Goal: Navigation & Orientation: Go to known website

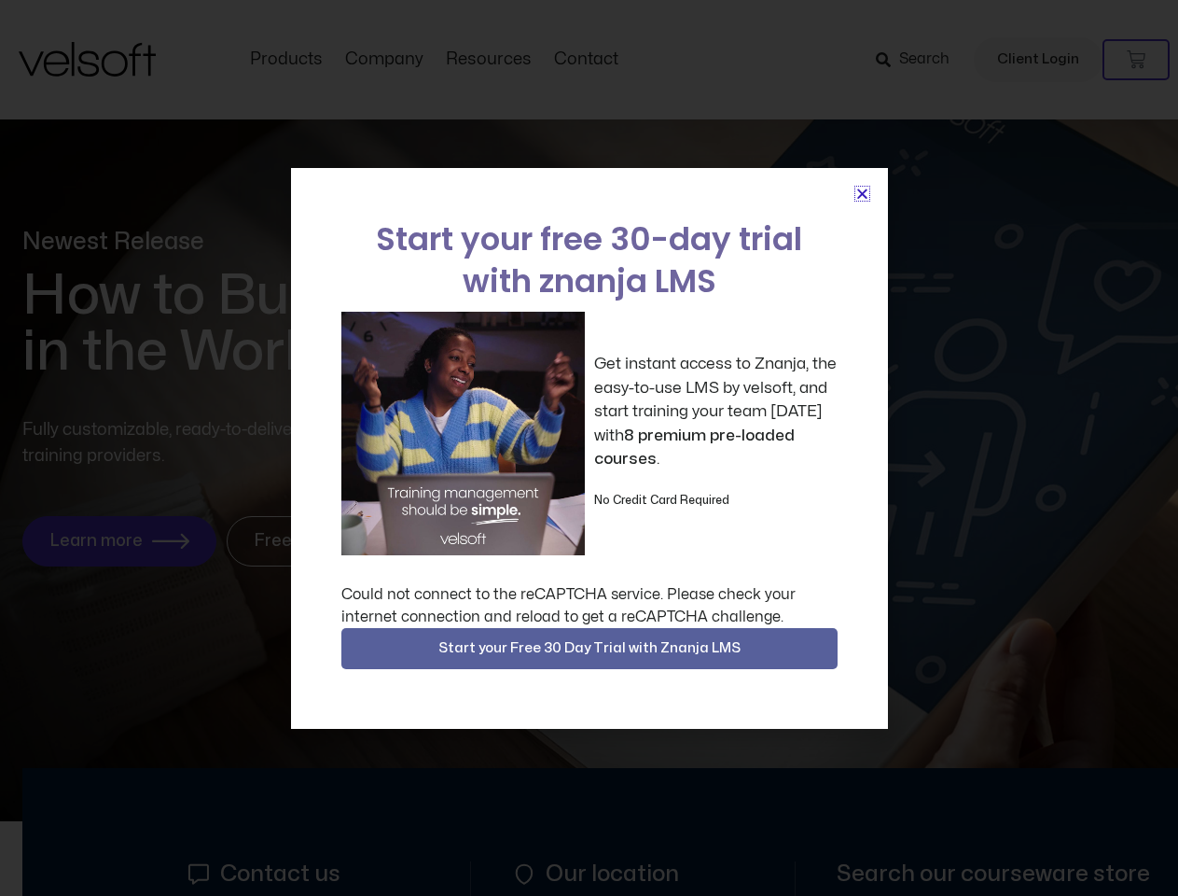
scroll to position [9047, 0]
